Goal: Transaction & Acquisition: Obtain resource

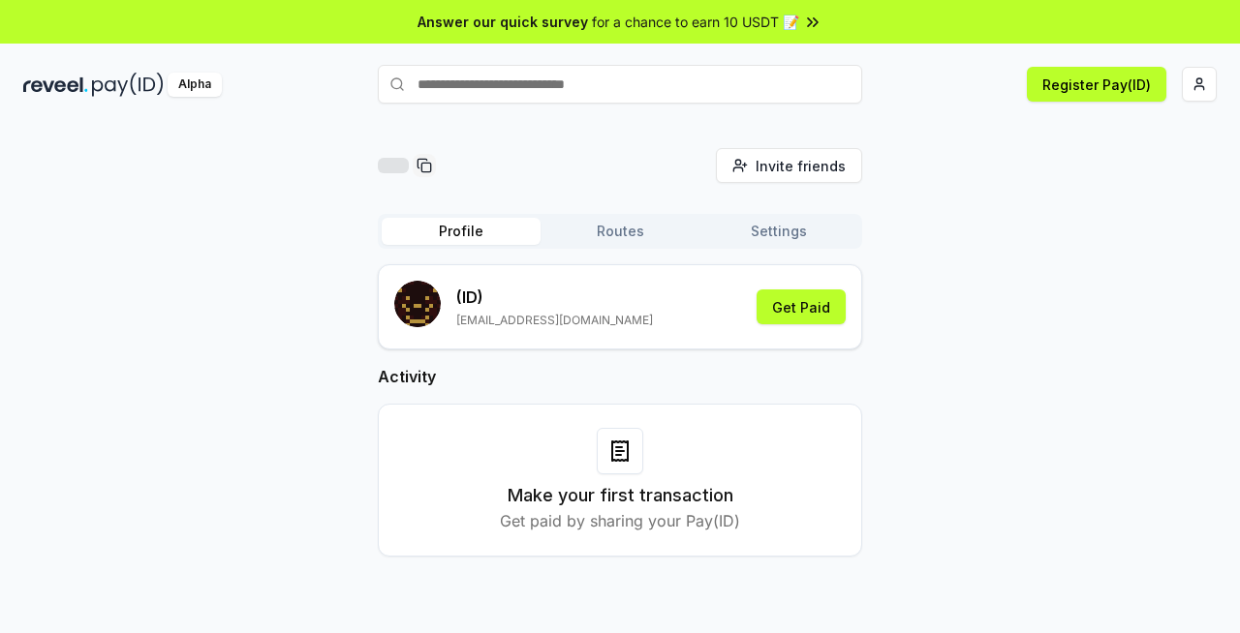
click at [765, 18] on span "for a chance to earn 10 USDT 📝" at bounding box center [695, 22] width 207 height 20
